Goal: Find specific page/section: Find specific page/section

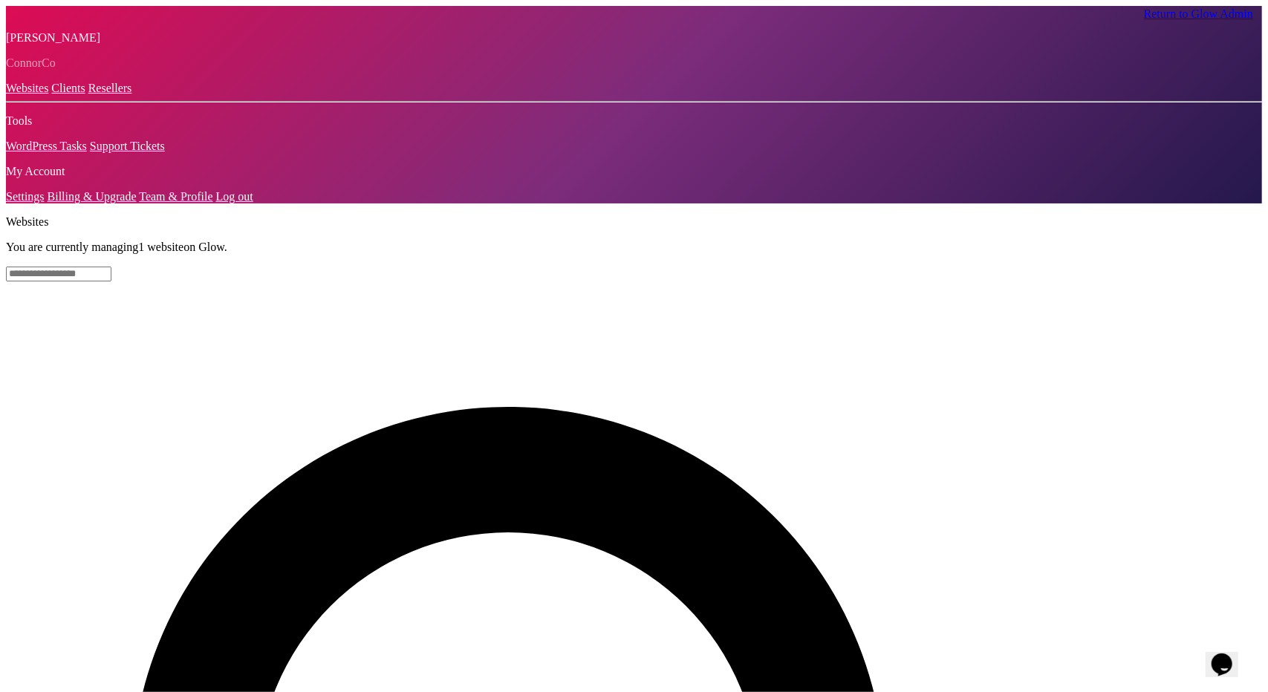
click at [111, 267] on input "text" at bounding box center [58, 274] width 105 height 15
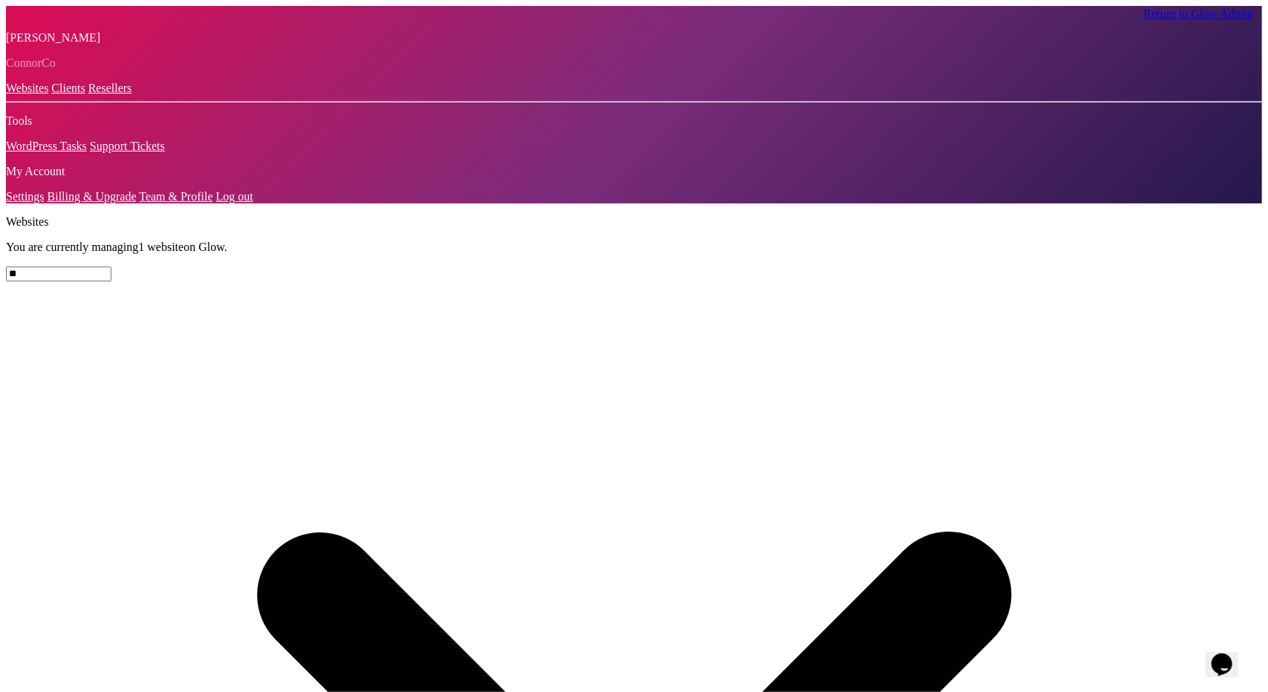
type input "*"
type input "****"
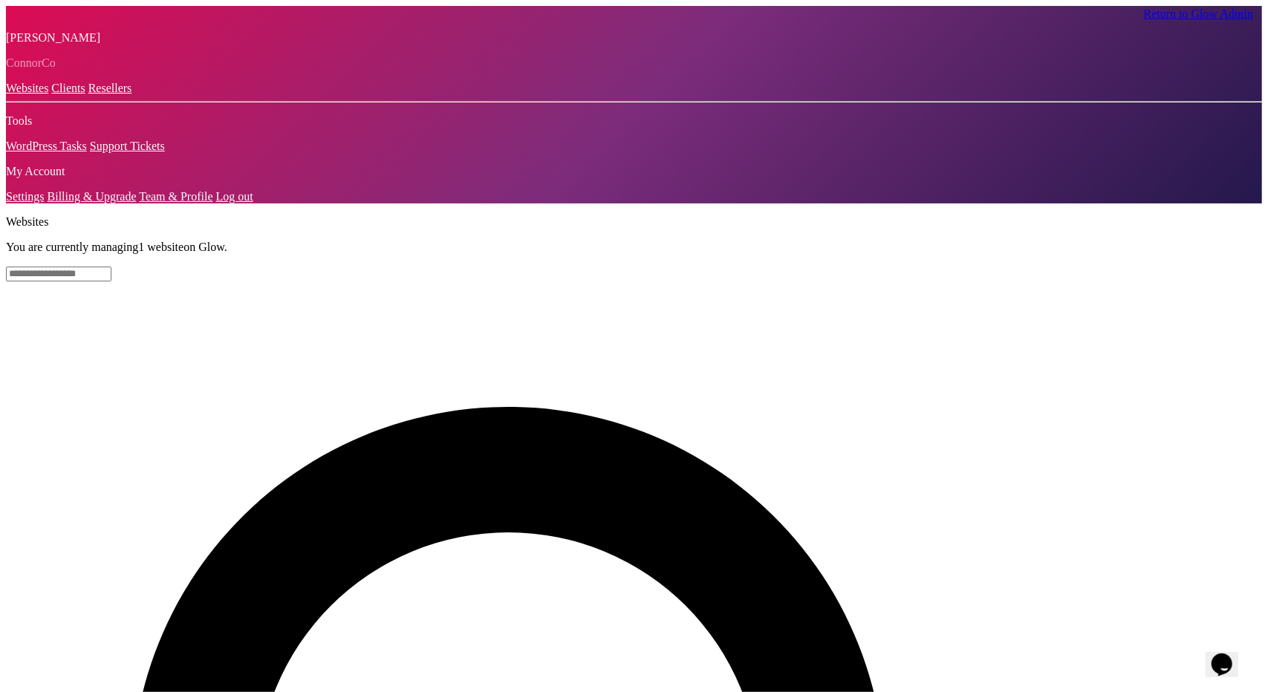
click at [1192, 13] on link "Return to Glow Admin" at bounding box center [1198, 13] width 109 height 13
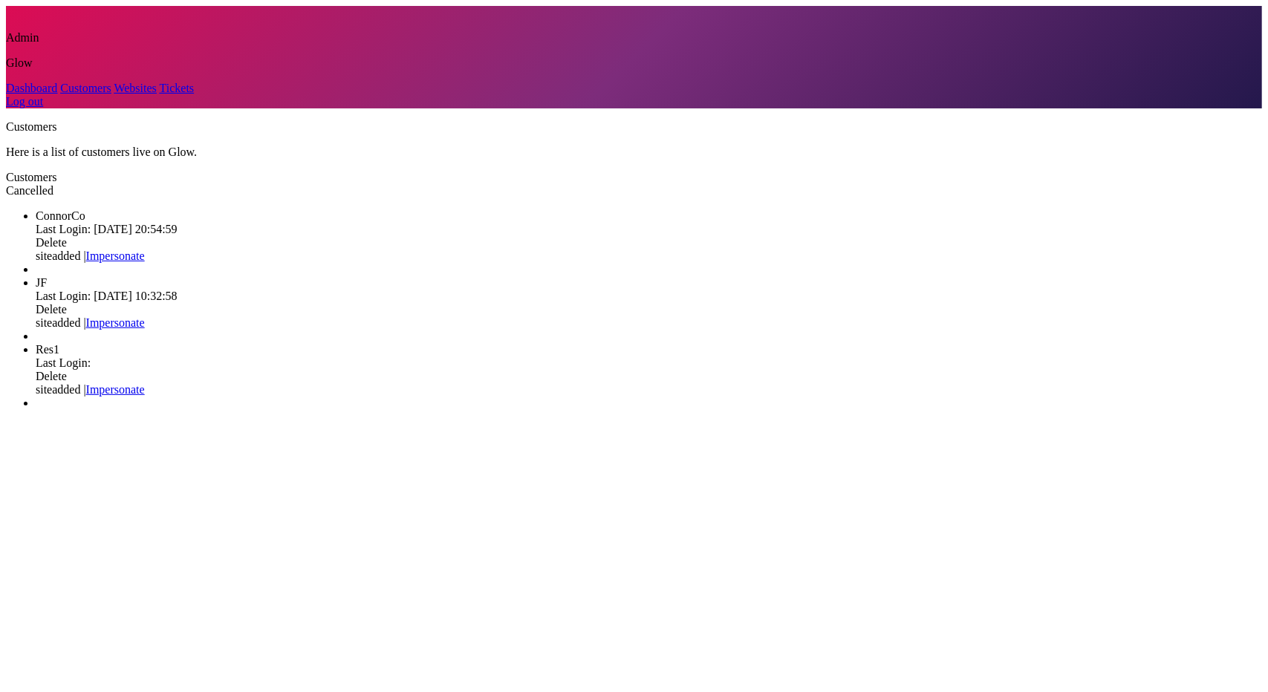
click at [114, 94] on link "Websites" at bounding box center [135, 88] width 42 height 13
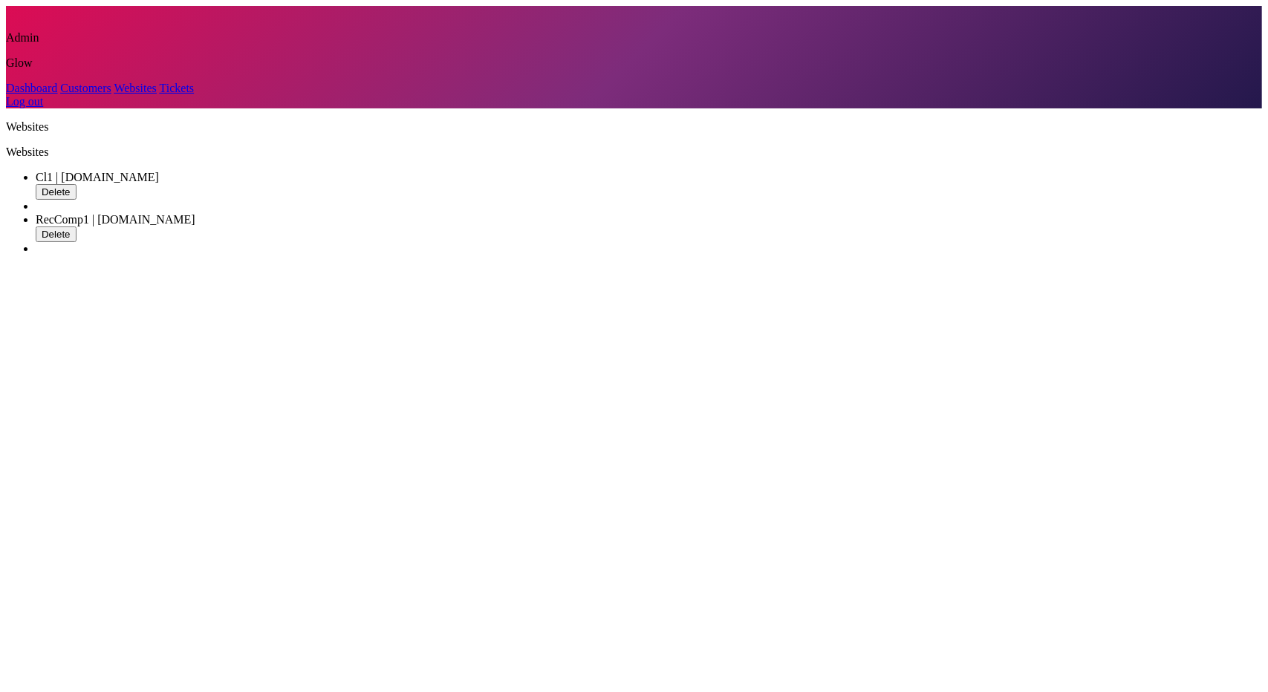
click at [60, 94] on link "Customers" at bounding box center [85, 88] width 51 height 13
